Goal: Task Accomplishment & Management: Manage account settings

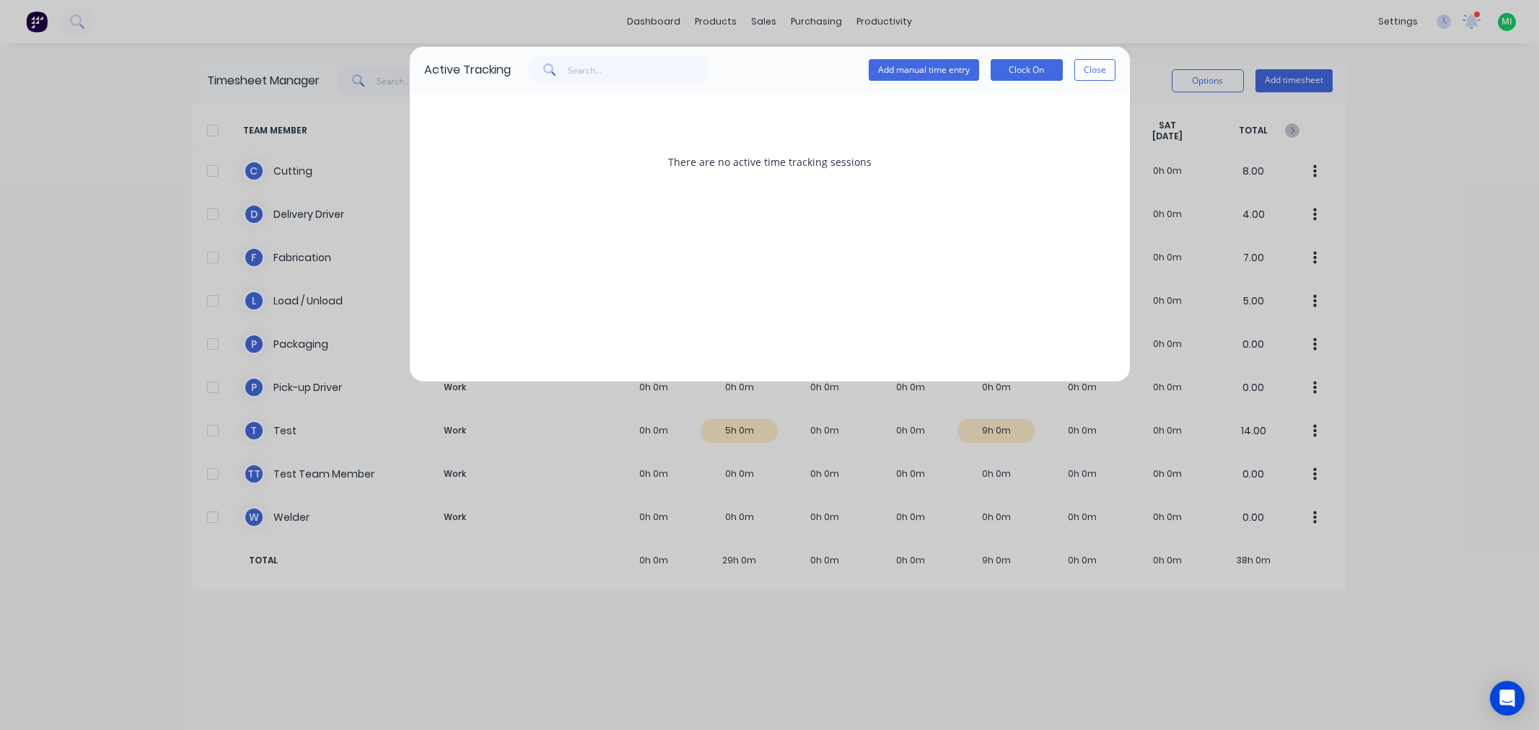
click at [1077, 69] on button "Close" at bounding box center [1094, 70] width 41 height 22
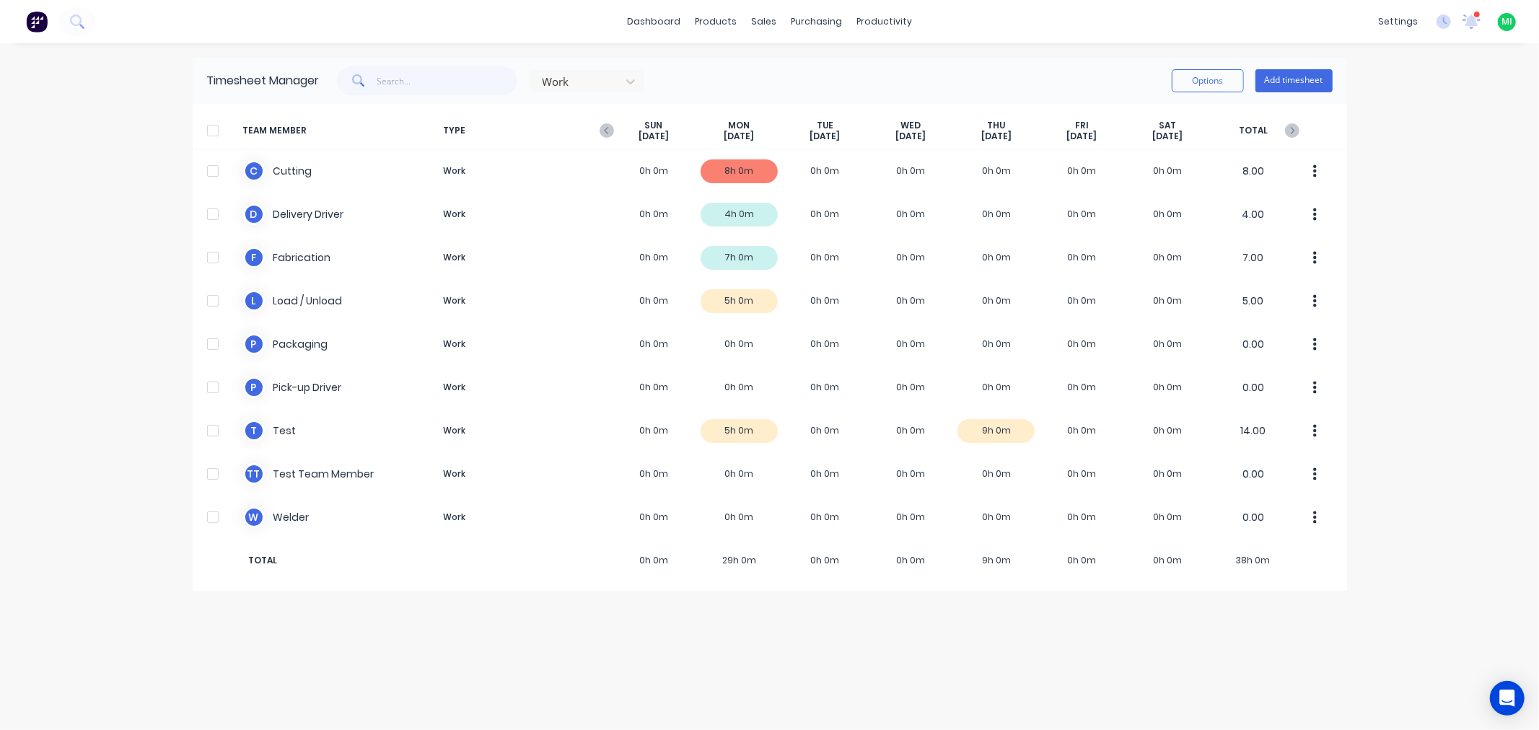
click at [36, 25] on img at bounding box center [37, 22] width 22 height 22
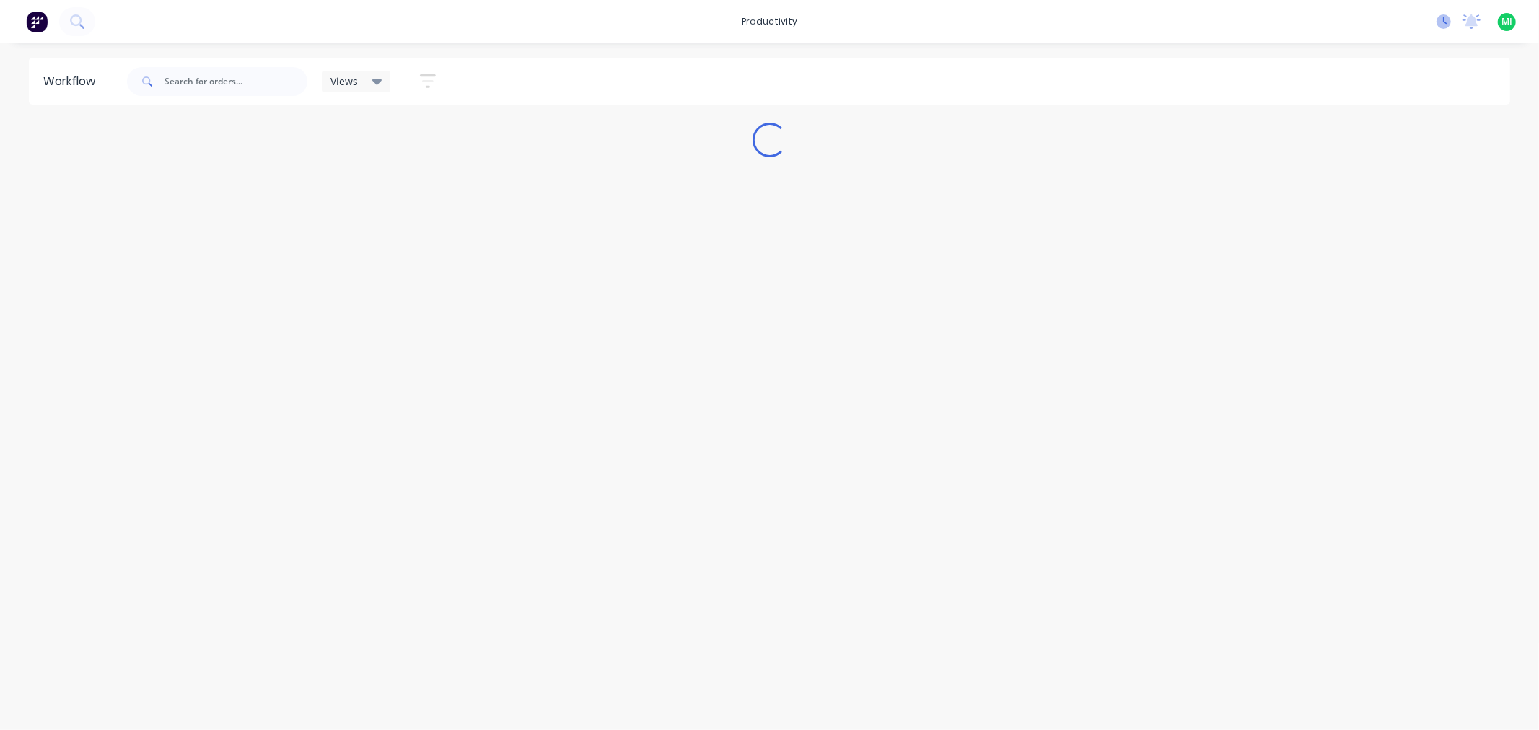
click at [1442, 22] on icon at bounding box center [1444, 21] width 14 height 14
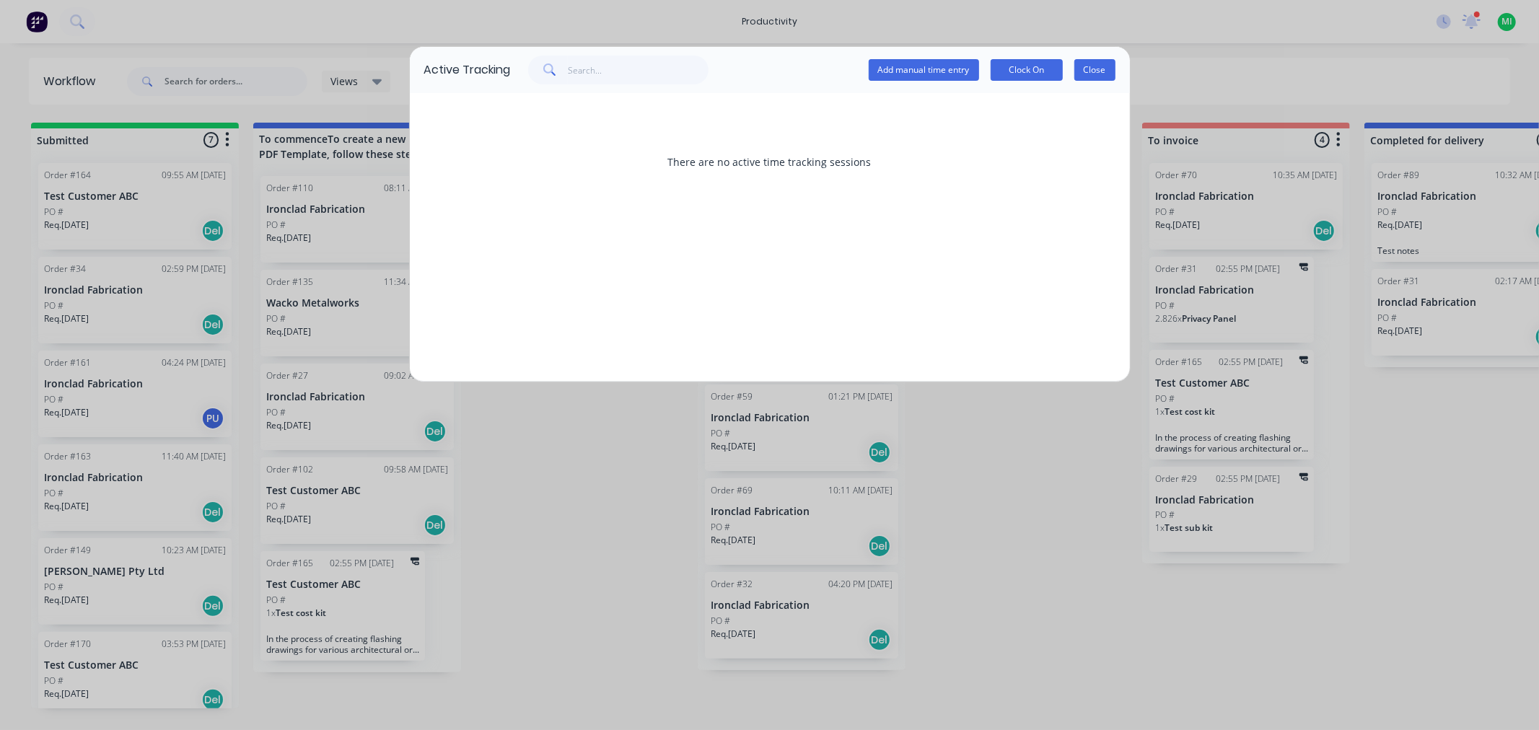
click at [1085, 76] on button "Close" at bounding box center [1094, 70] width 41 height 22
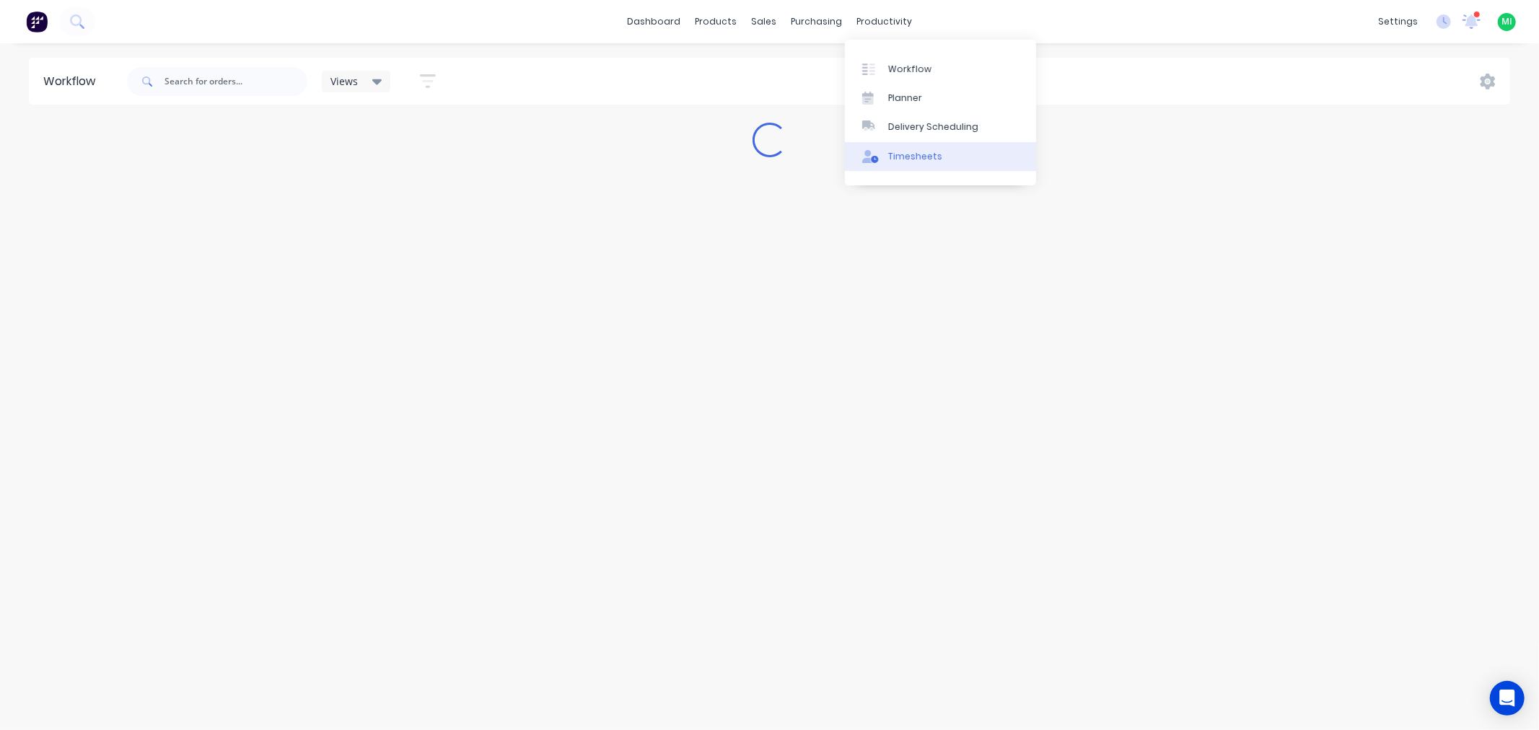
click at [900, 153] on div "Timesheets" at bounding box center [915, 156] width 54 height 13
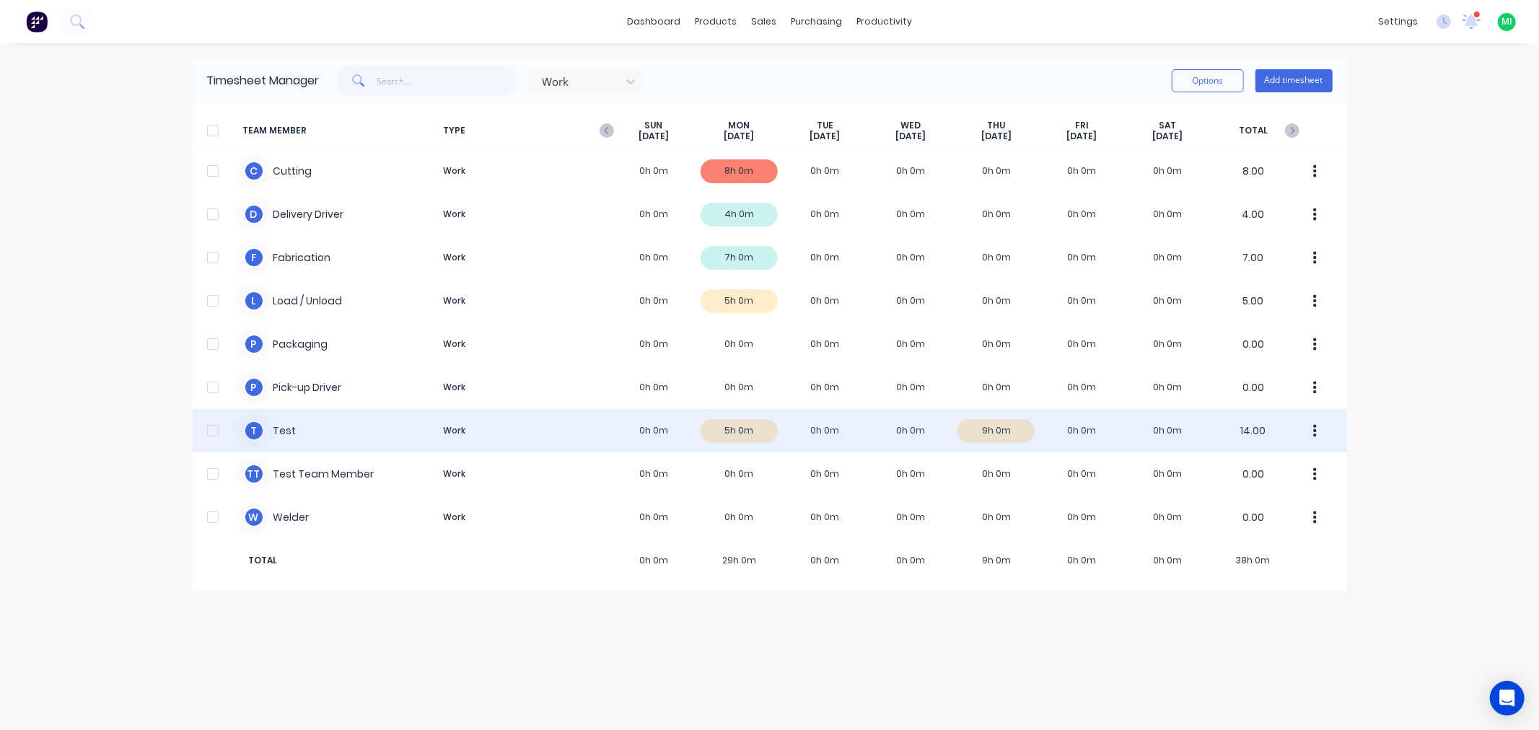
click at [586, 429] on div "T Test Work 0h 0m 5h 0m 0h 0m 0h 0m 9h 0m 0h 0m 0h 0m 14.00" at bounding box center [770, 430] width 1155 height 43
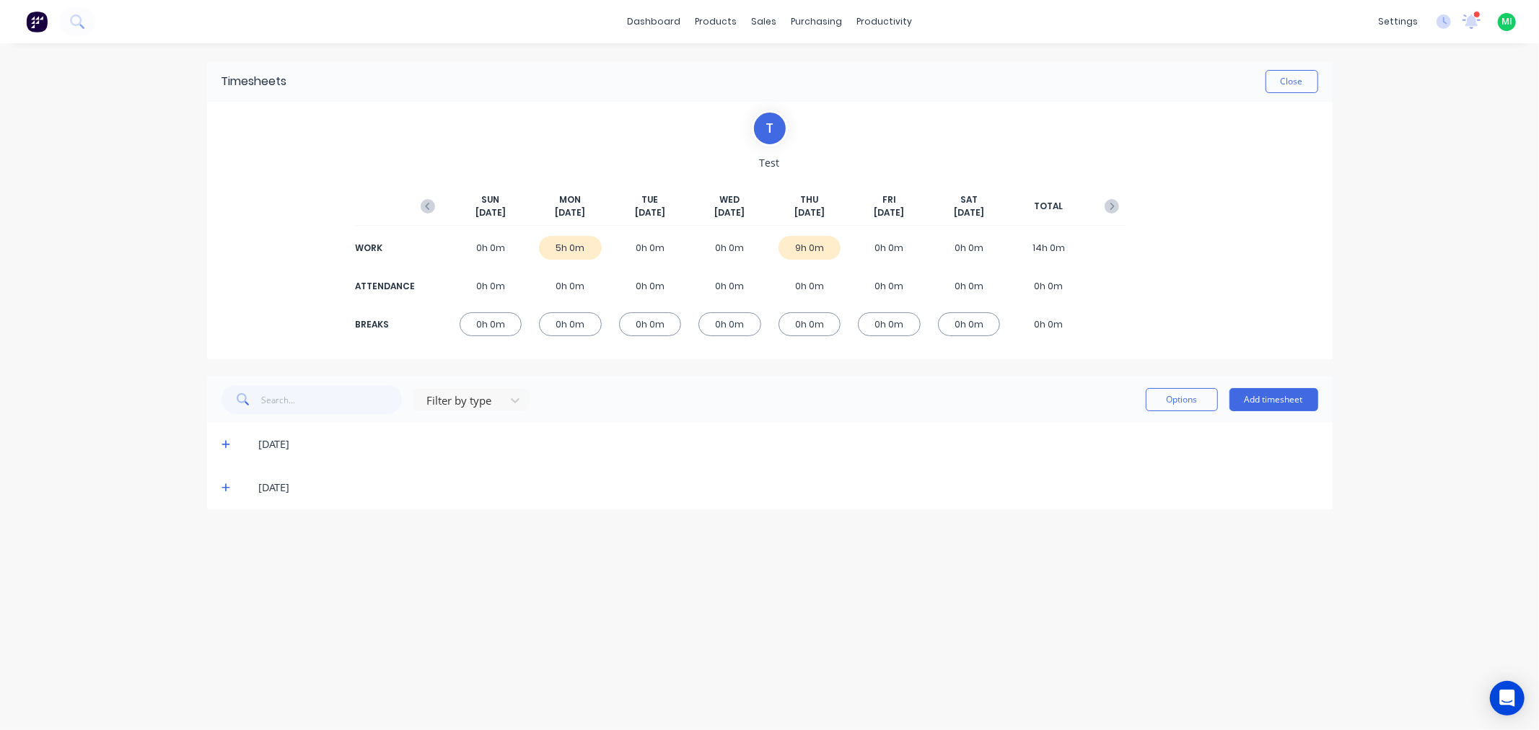
click at [224, 449] on icon at bounding box center [226, 444] width 9 height 10
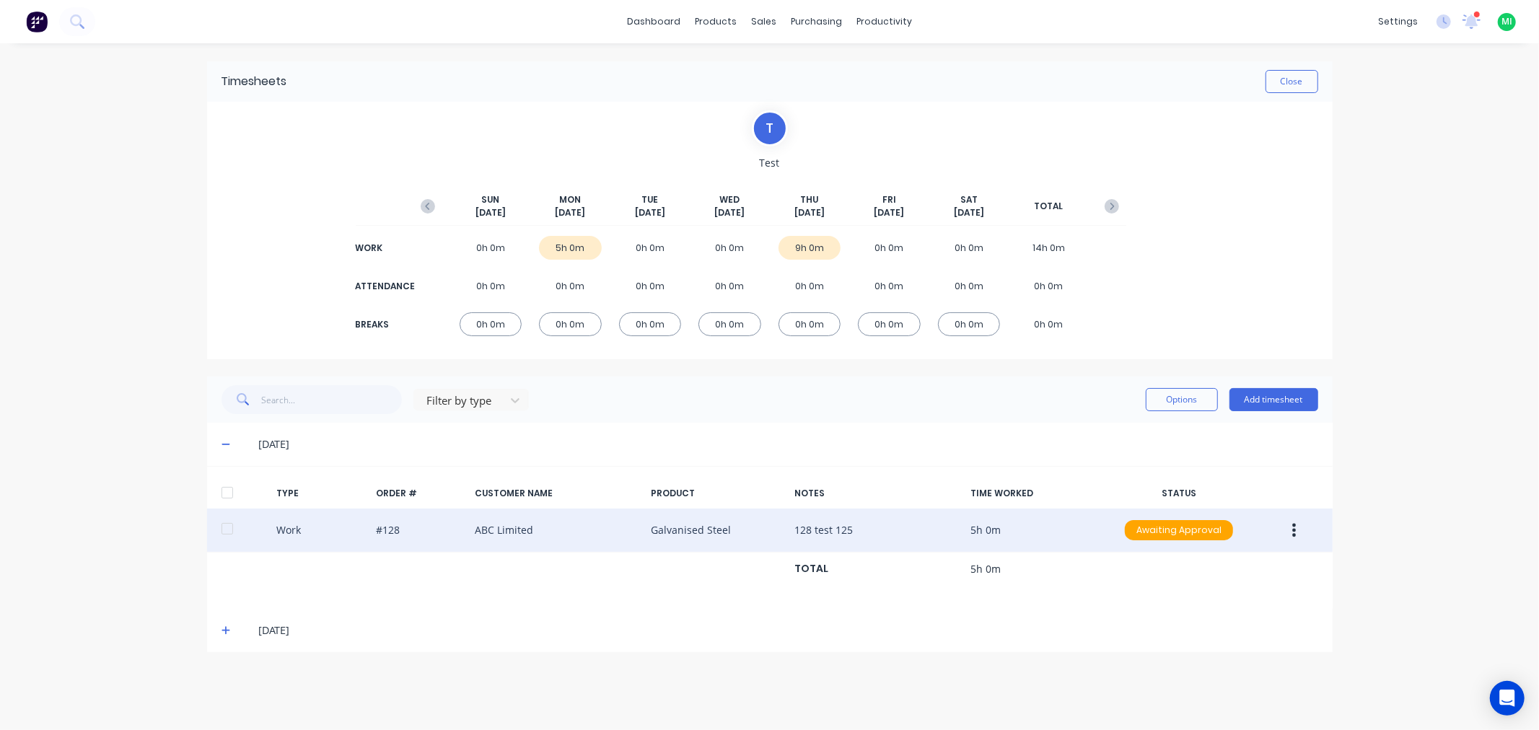
click at [1292, 531] on button "button" at bounding box center [1294, 530] width 34 height 26
click at [1220, 470] on div "Edit" at bounding box center [1243, 475] width 111 height 21
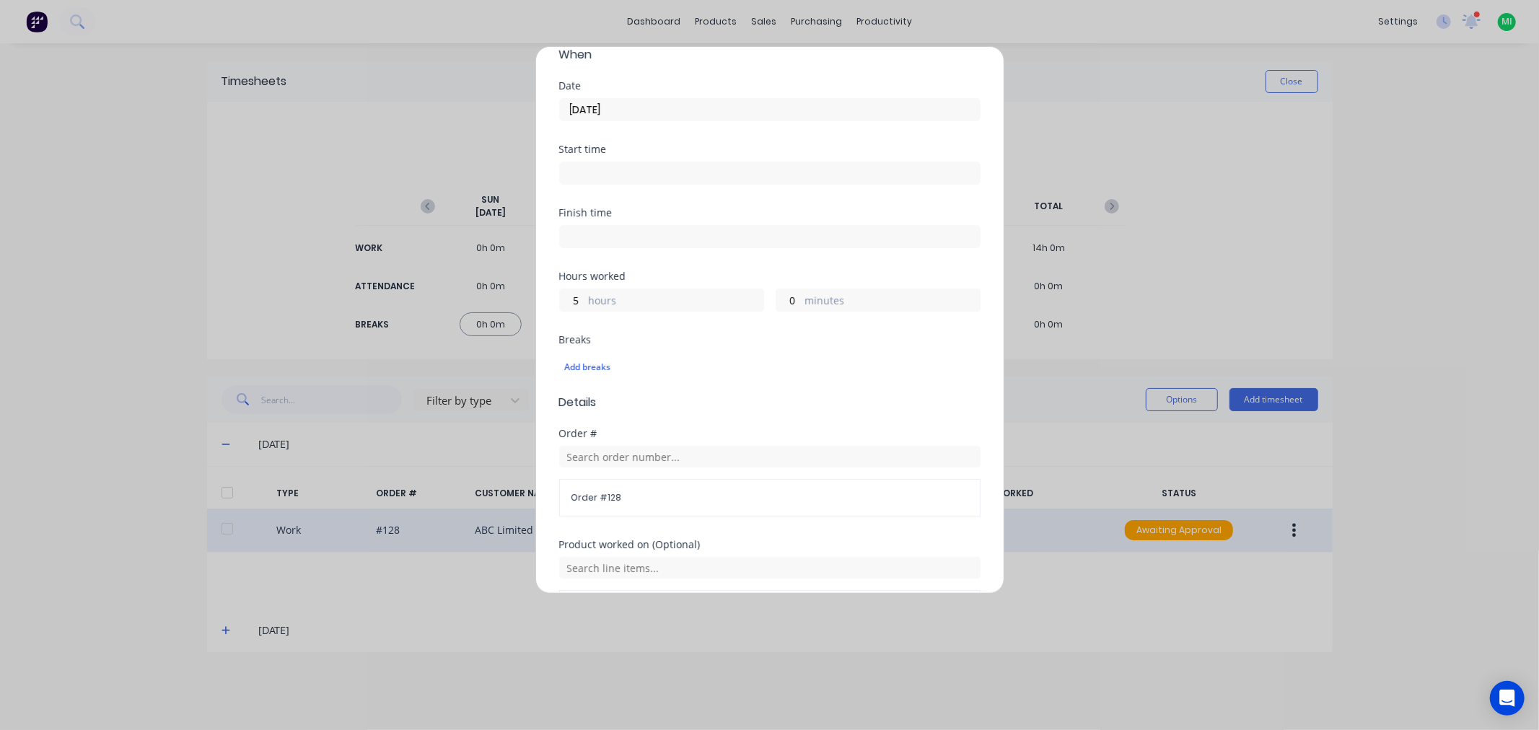
scroll to position [160, 0]
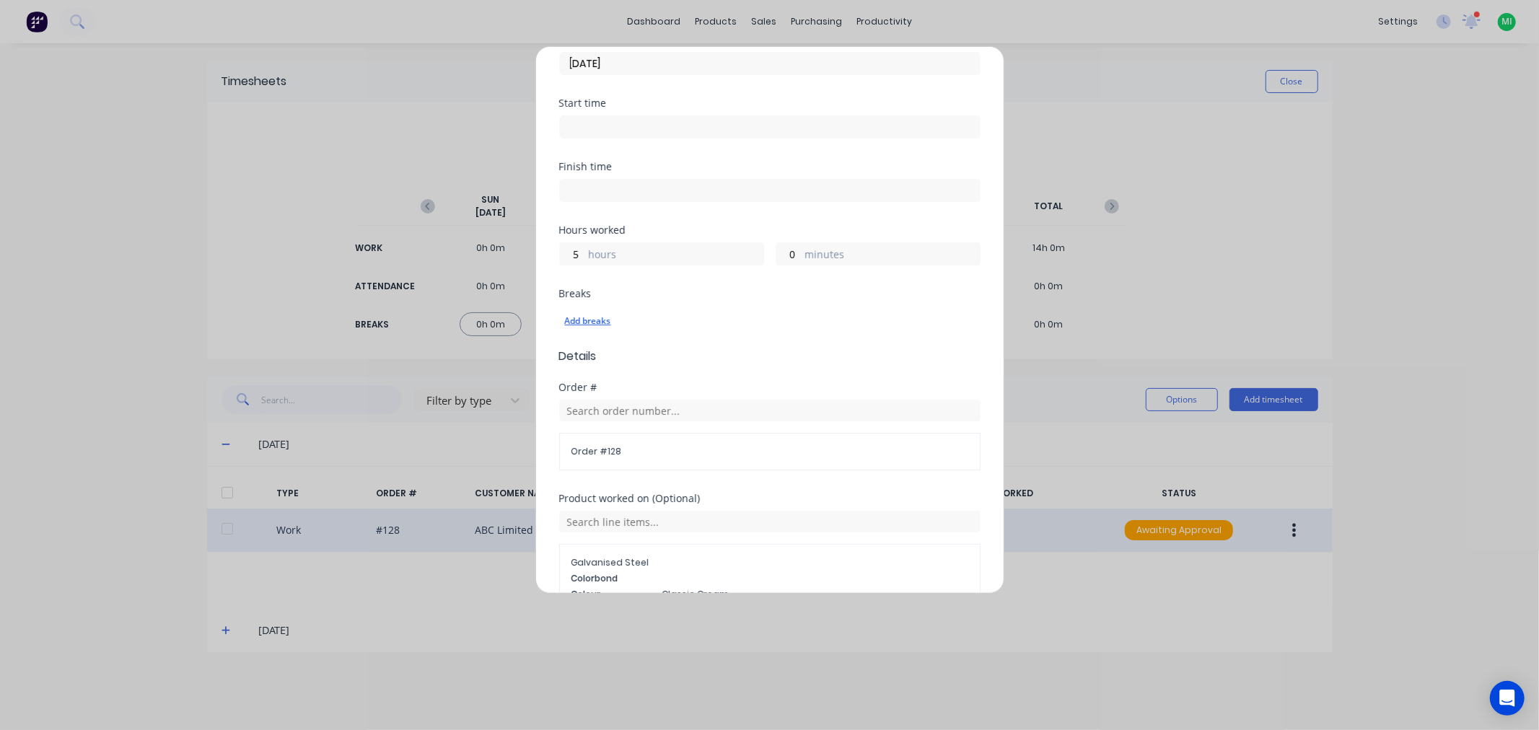
click at [596, 316] on div "Add breaks" at bounding box center [770, 321] width 410 height 19
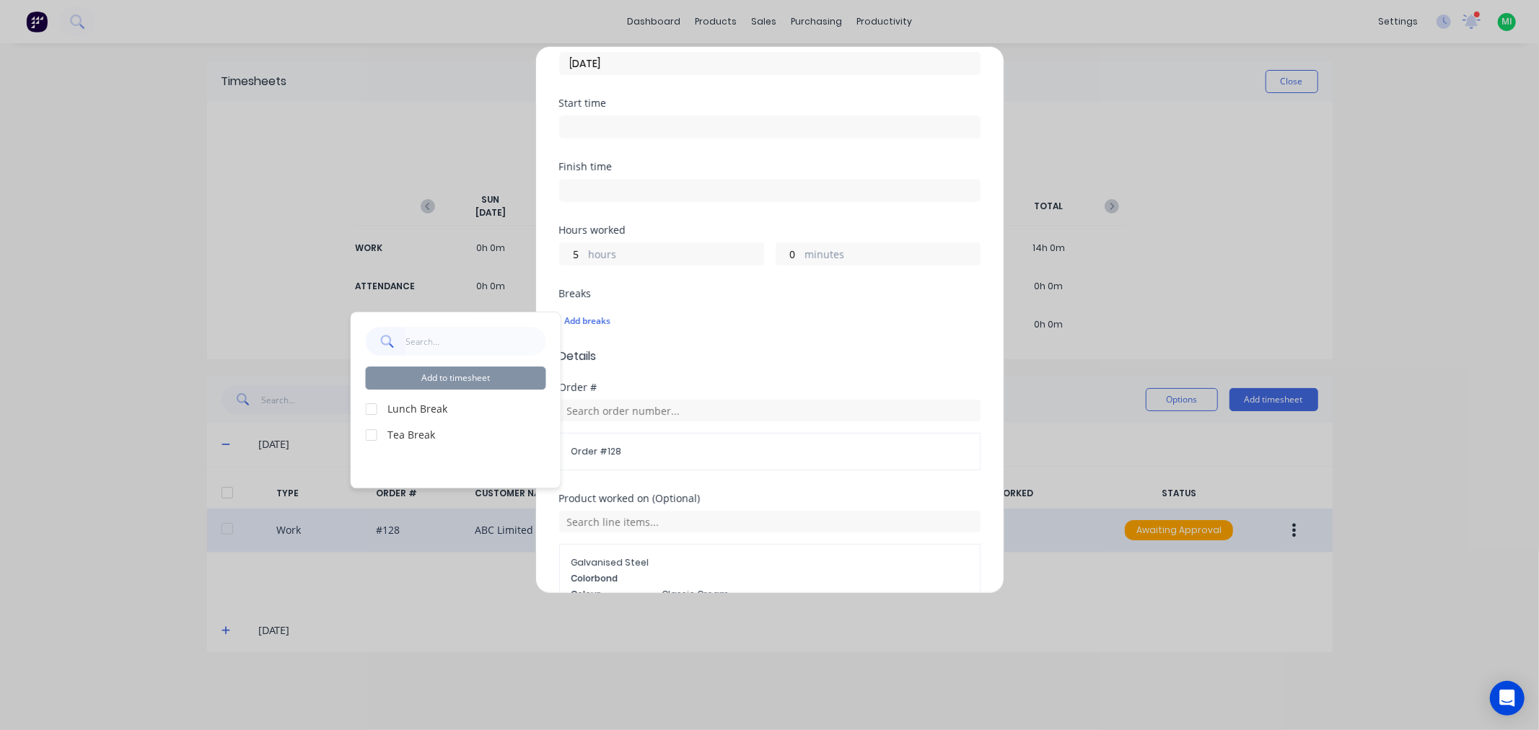
click at [372, 406] on div at bounding box center [371, 409] width 29 height 29
click at [503, 380] on button "Add to timesheet" at bounding box center [456, 378] width 180 height 23
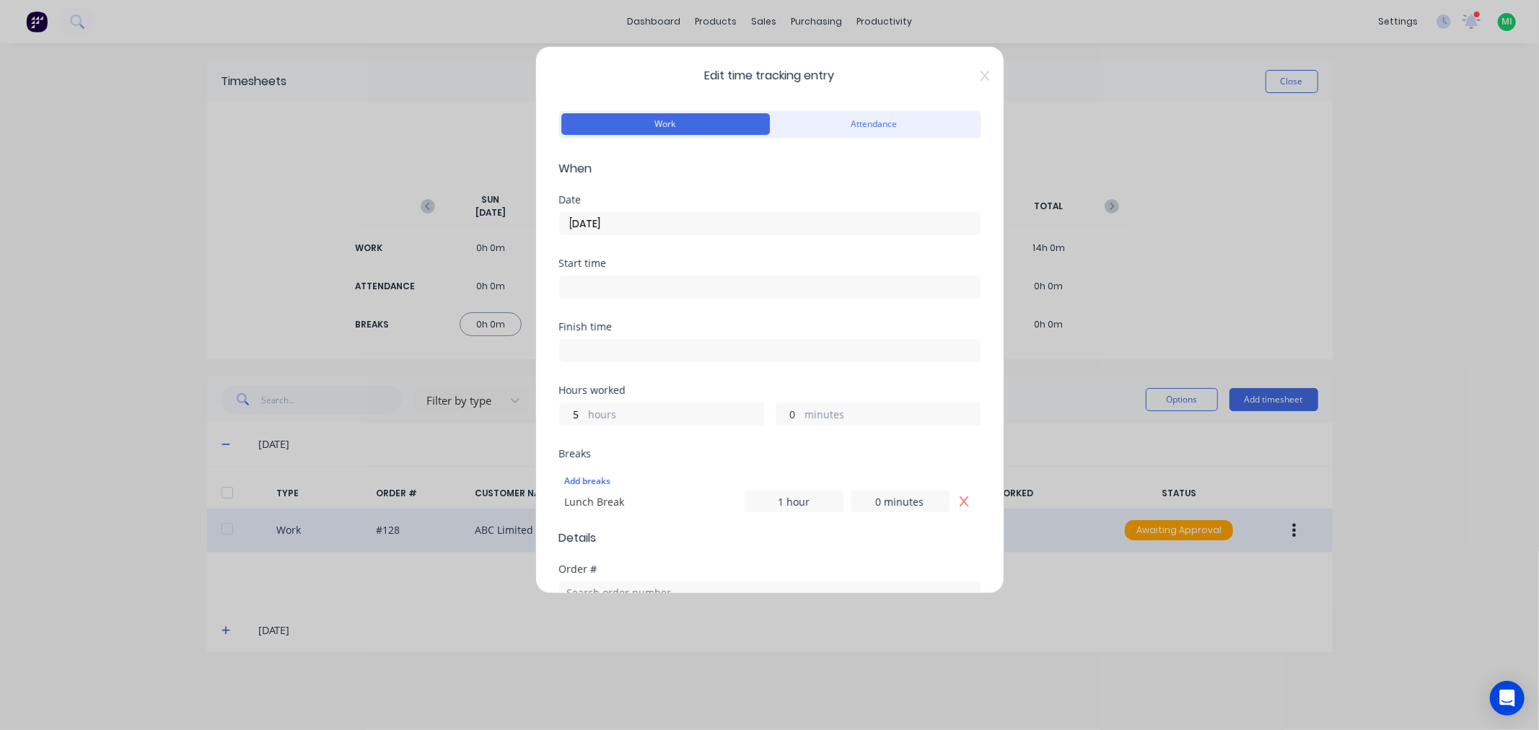
scroll to position [386, 0]
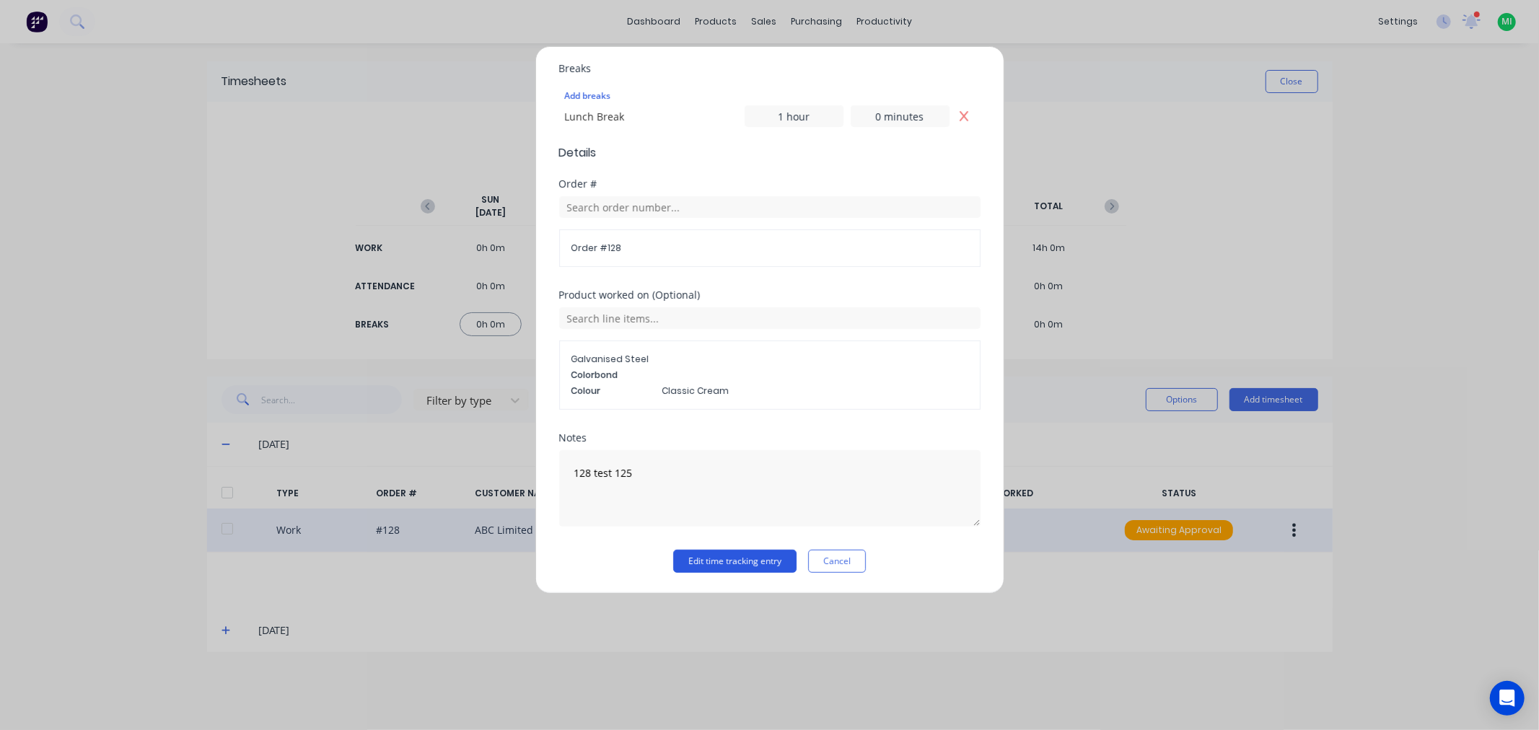
click at [756, 556] on button "Edit time tracking entry" at bounding box center [734, 561] width 123 height 23
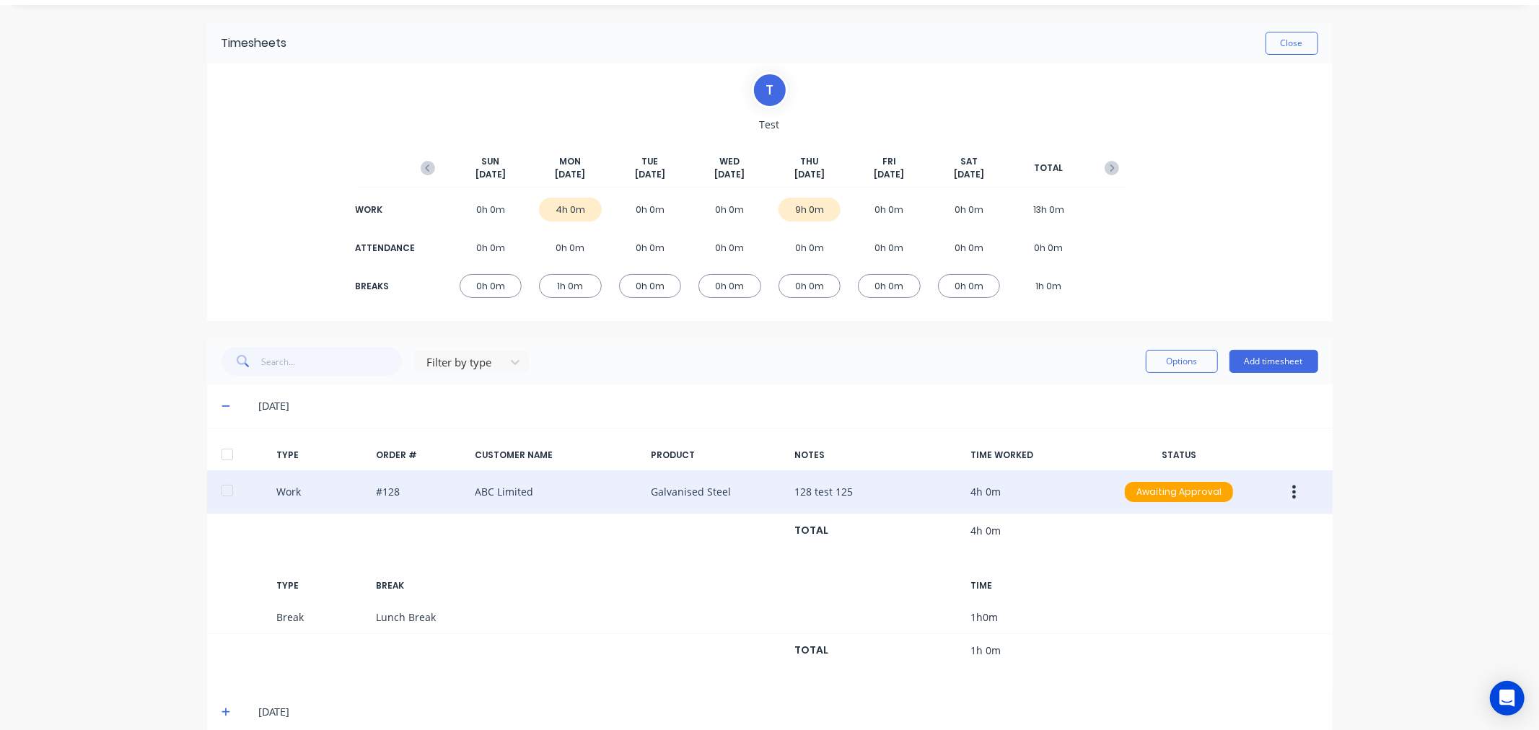
scroll to position [60, 0]
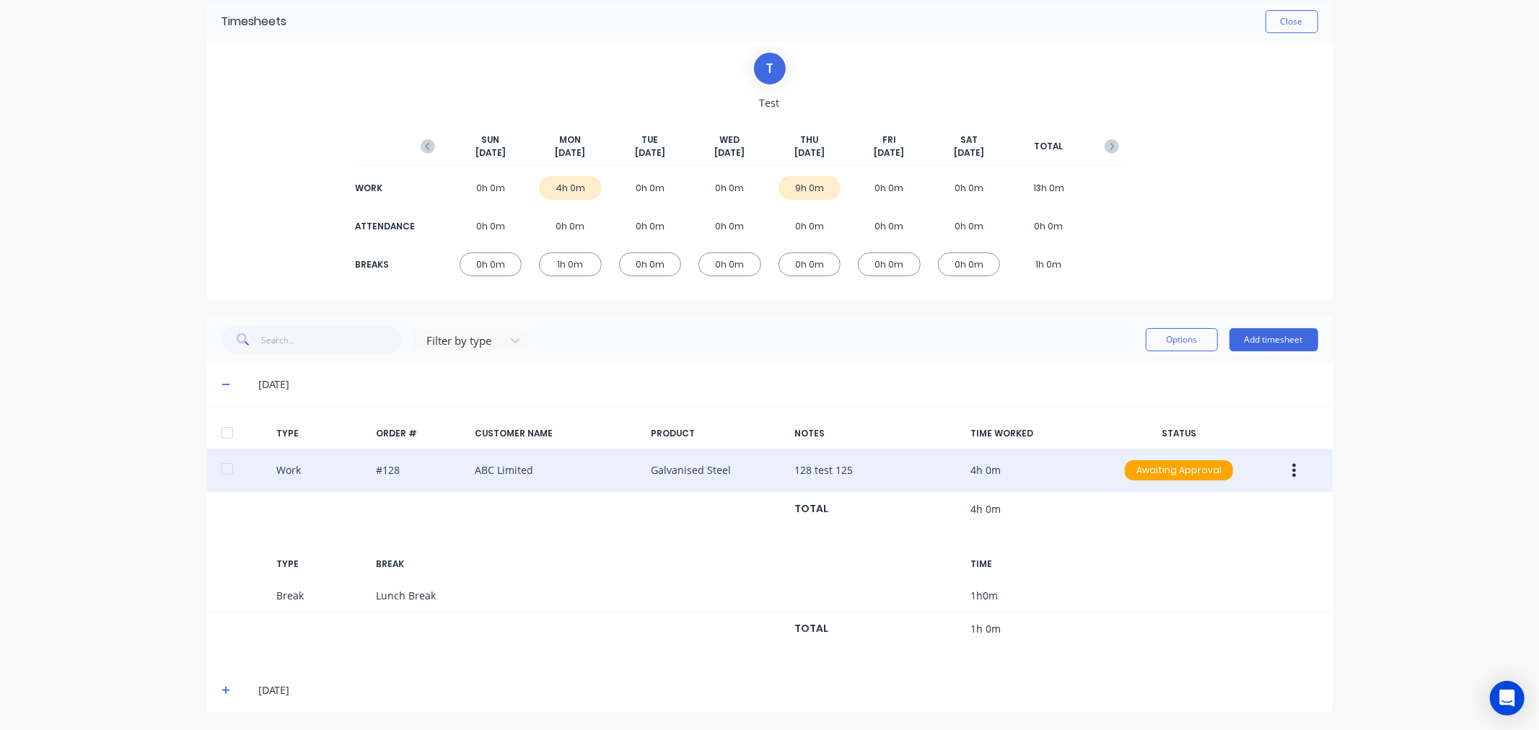
click at [1284, 474] on button "button" at bounding box center [1294, 470] width 34 height 26
click at [1238, 464] on div "Approve" at bounding box center [1243, 473] width 111 height 21
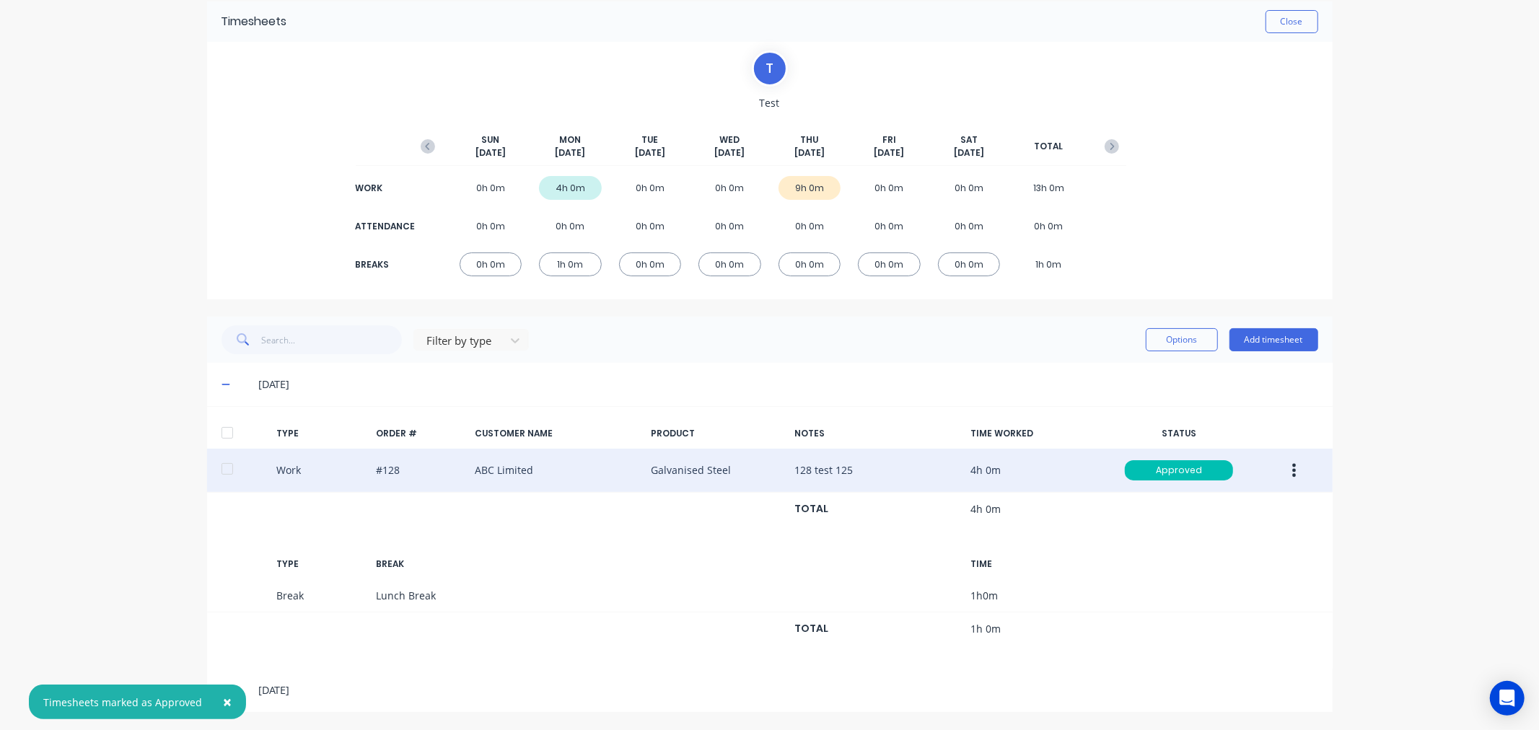
click at [1299, 468] on button "button" at bounding box center [1294, 470] width 34 height 26
click at [1207, 409] on div "Edit" at bounding box center [1243, 416] width 111 height 21
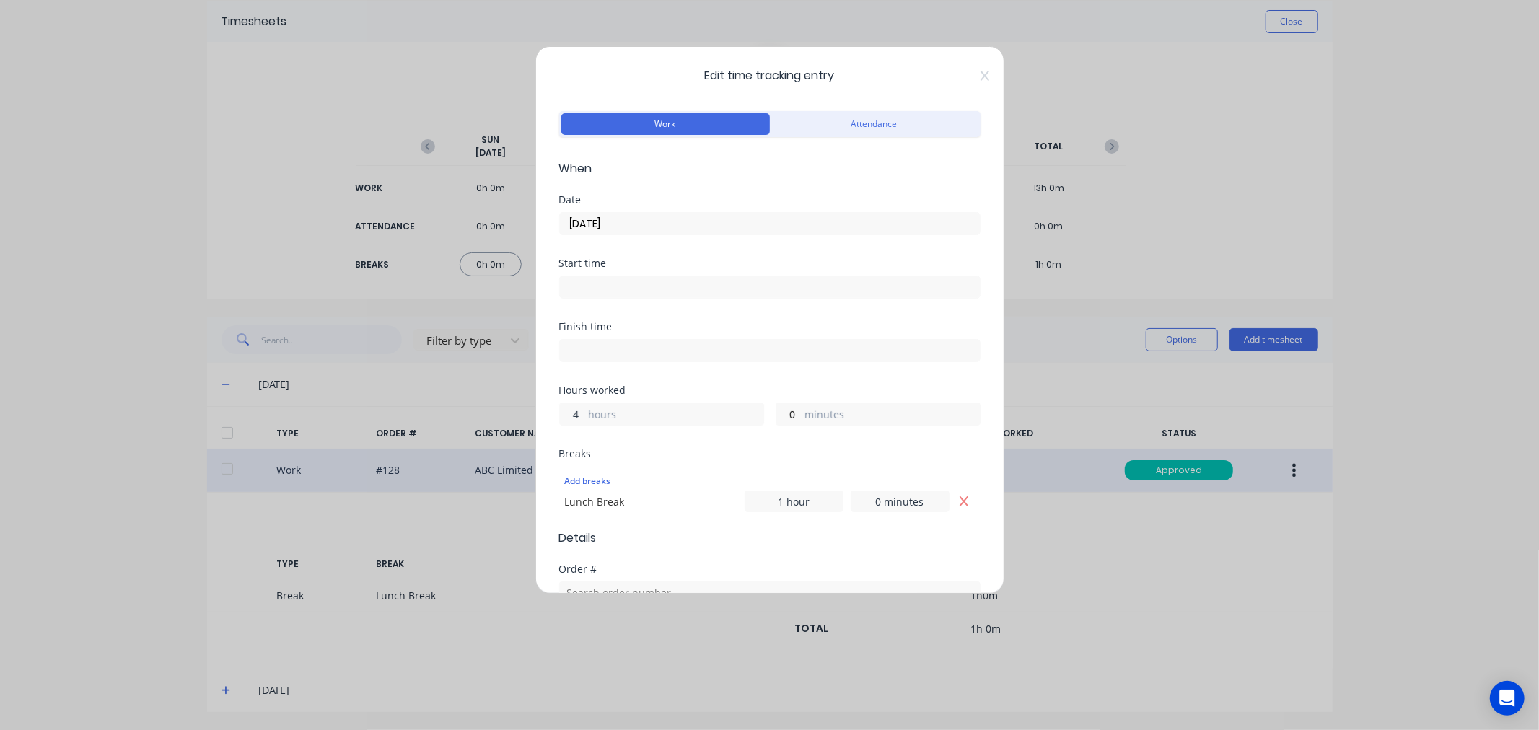
drag, startPoint x: 582, startPoint y: 408, endPoint x: 561, endPoint y: 406, distance: 20.3
click at [569, 406] on input "4" at bounding box center [572, 414] width 25 height 22
type input "5"
click at [658, 445] on div "Hours worked 5 hours 0 minutes" at bounding box center [769, 417] width 421 height 64
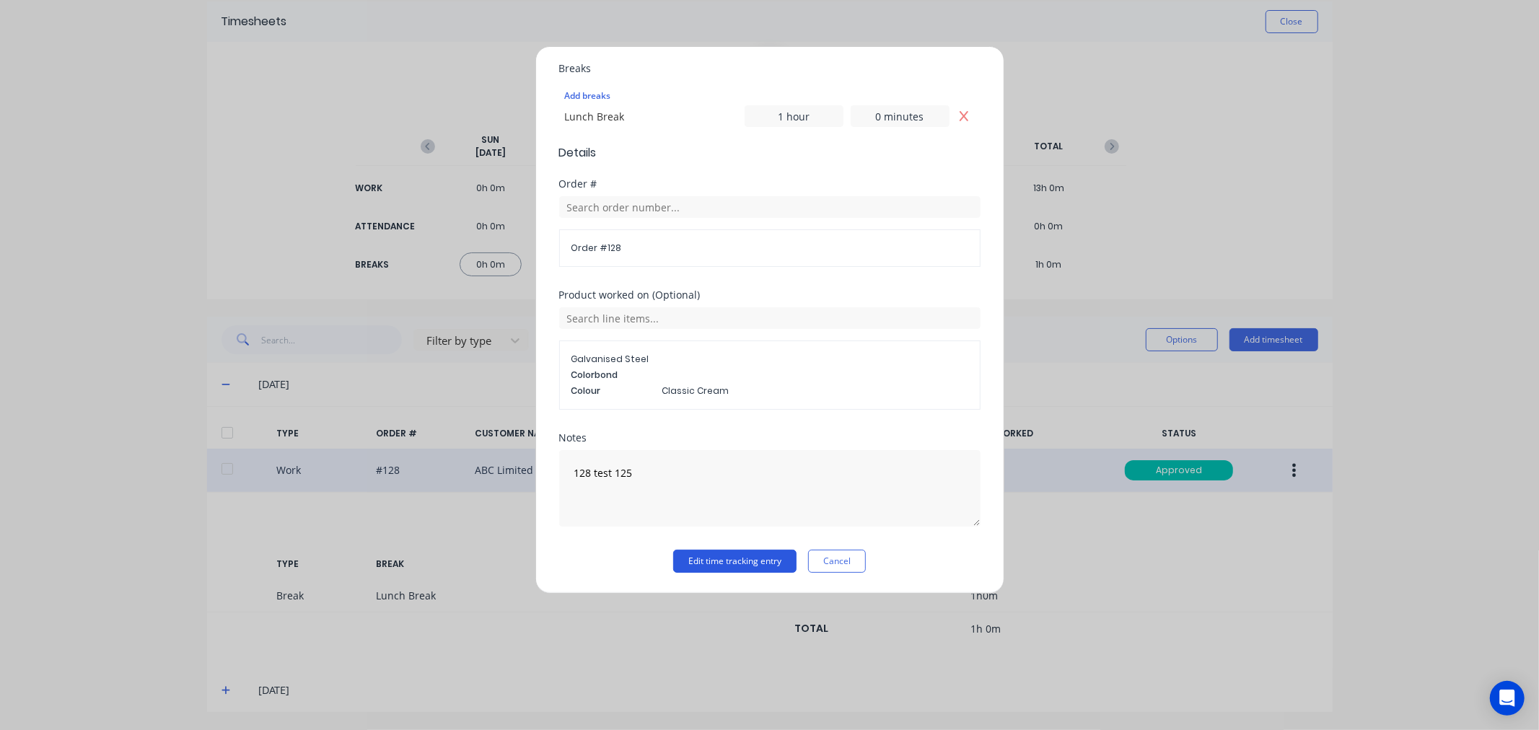
click at [725, 554] on button "Edit time tracking entry" at bounding box center [734, 561] width 123 height 23
